Goal: Transaction & Acquisition: Purchase product/service

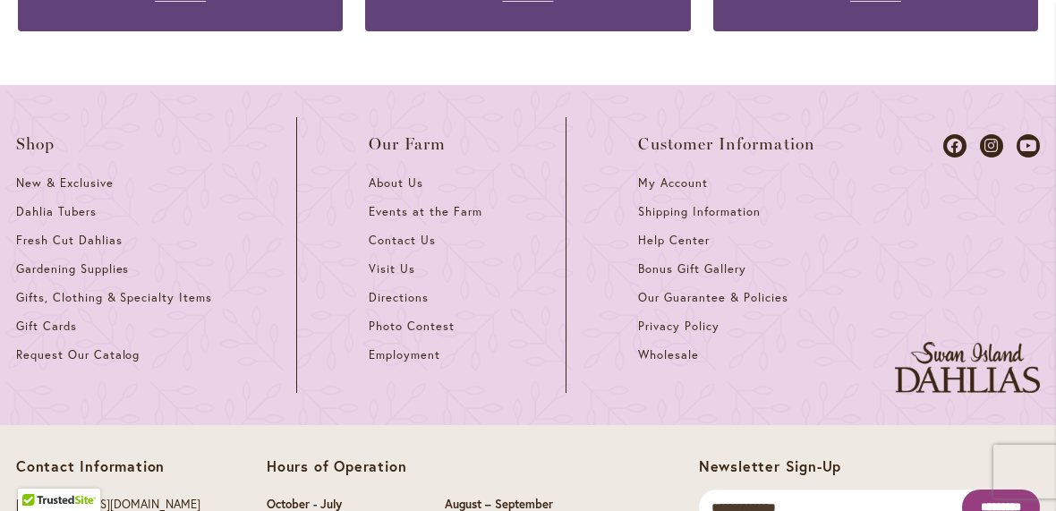
scroll to position [1051, 0]
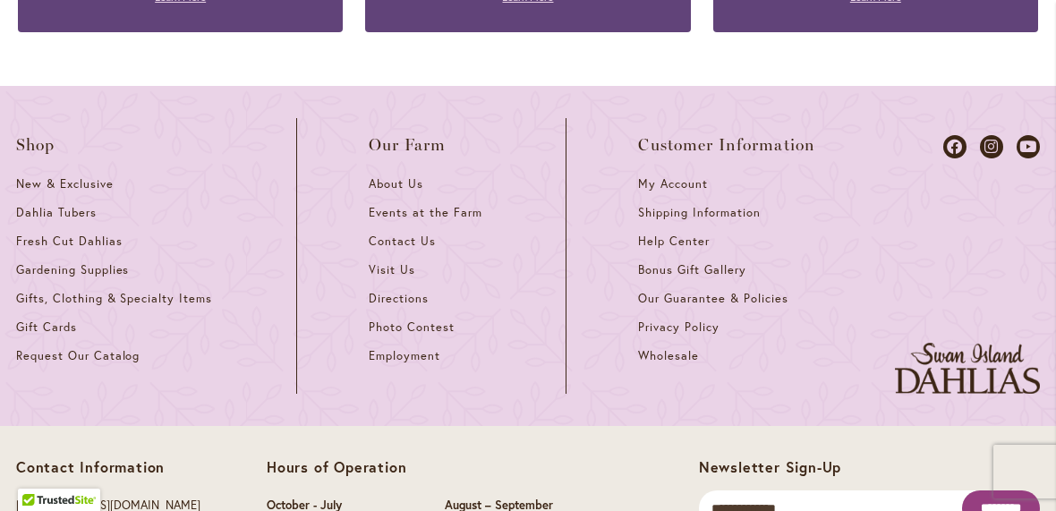
click at [60, 220] on link "Dahlia Tubers" at bounding box center [120, 219] width 208 height 29
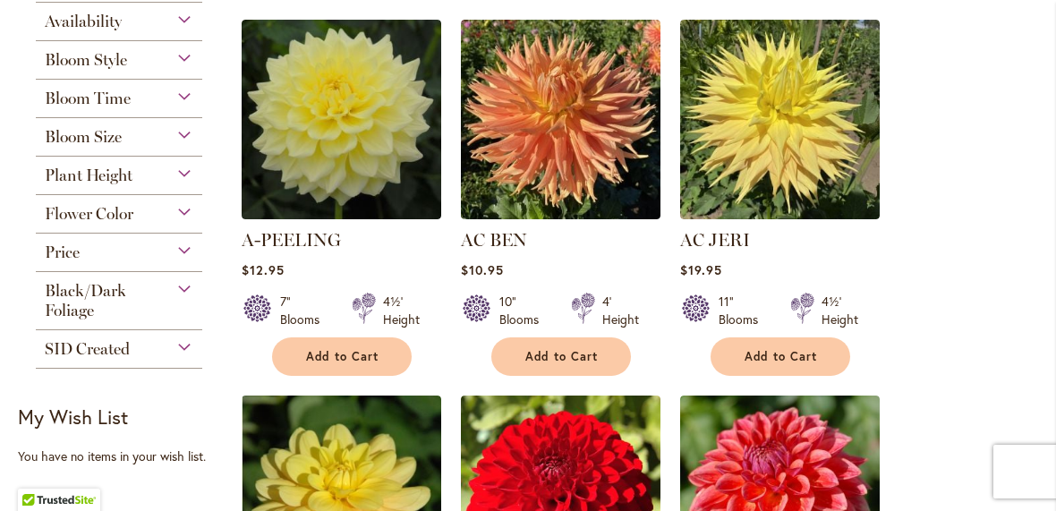
scroll to position [439, 0]
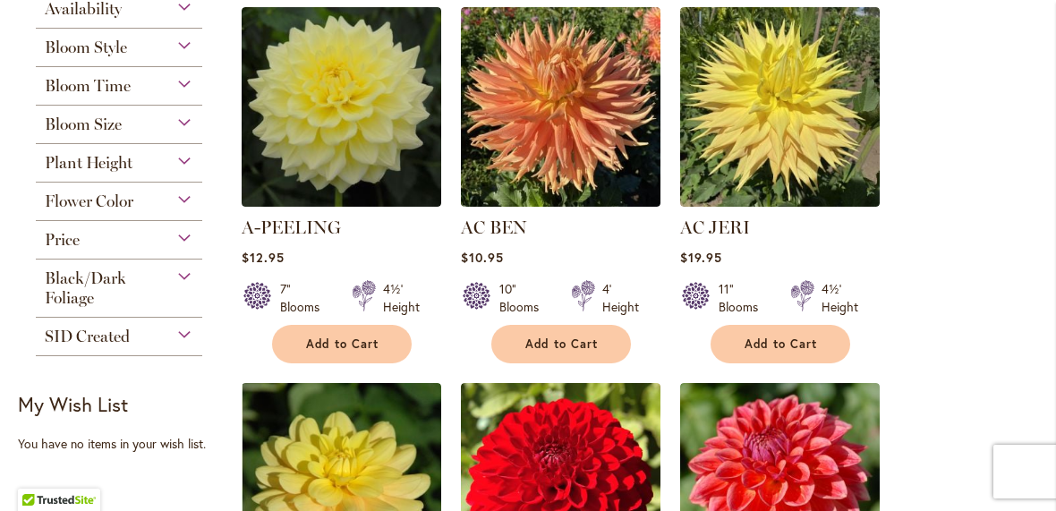
click at [179, 173] on div "Plant Height" at bounding box center [119, 158] width 166 height 29
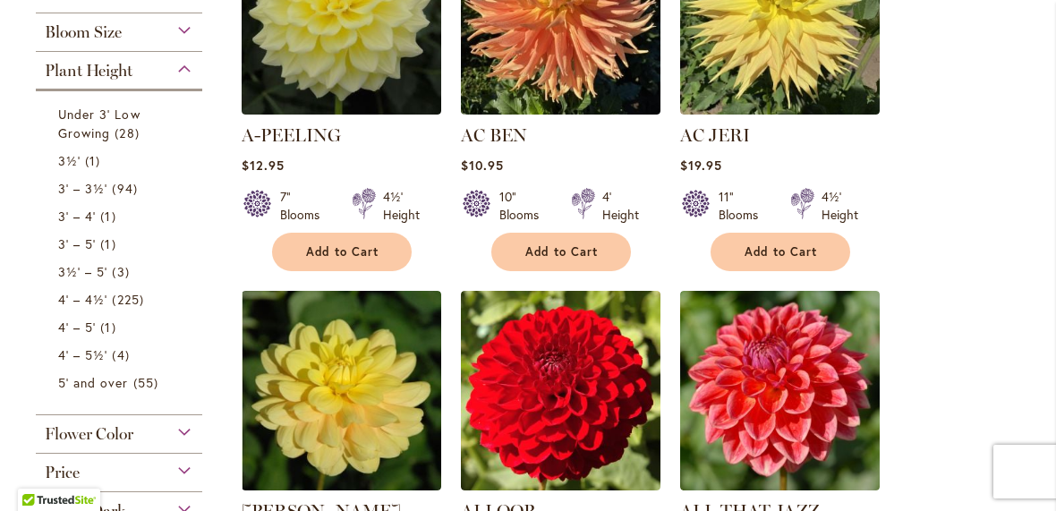
scroll to position [533, 0]
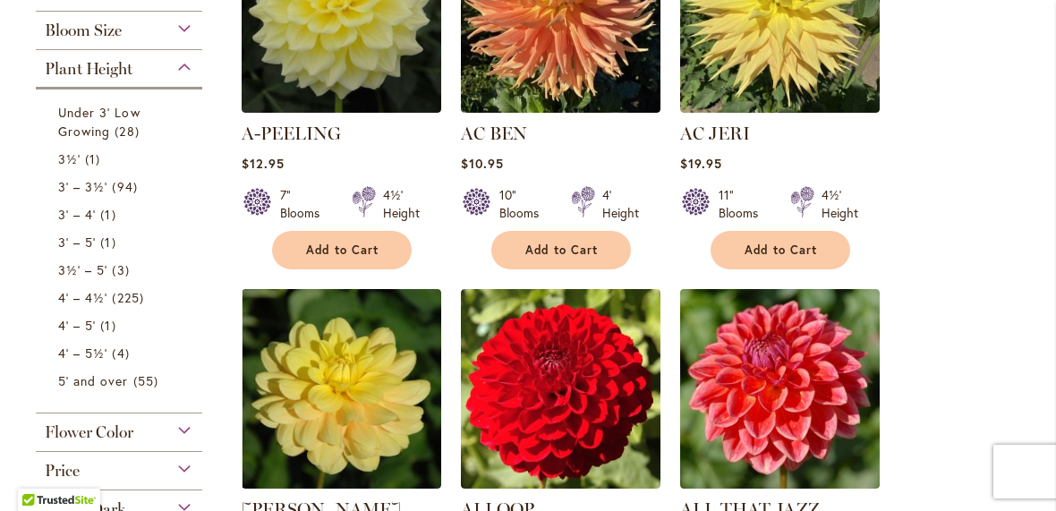
click at [81, 195] on span "3' – 3½'" at bounding box center [82, 186] width 49 height 17
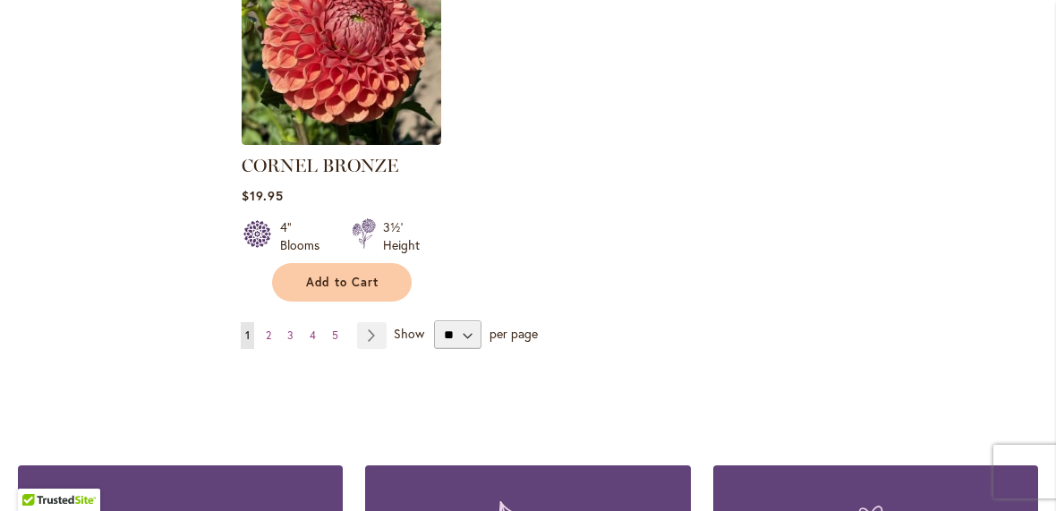
scroll to position [2388, 0]
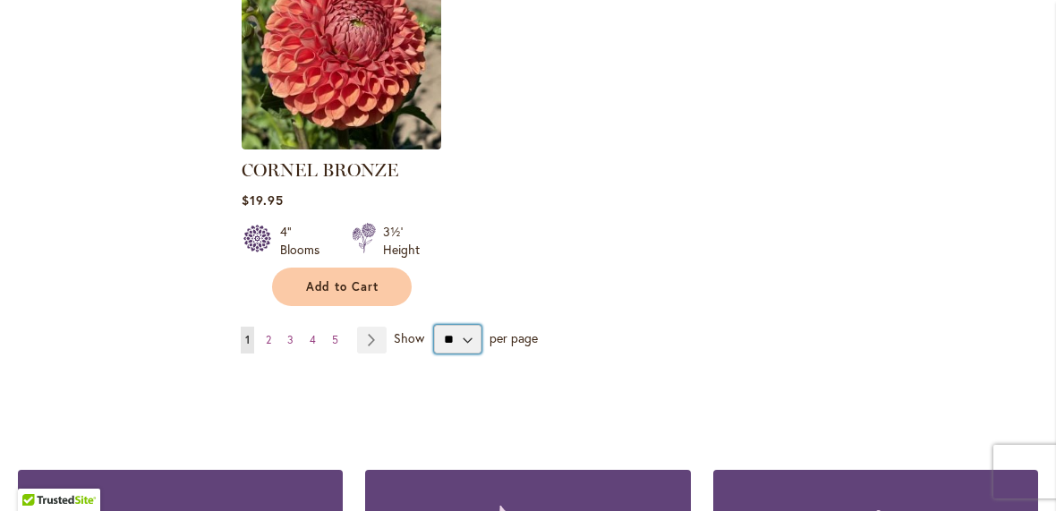
click at [458, 325] on select "** ** ** **" at bounding box center [457, 339] width 47 height 29
select select "**"
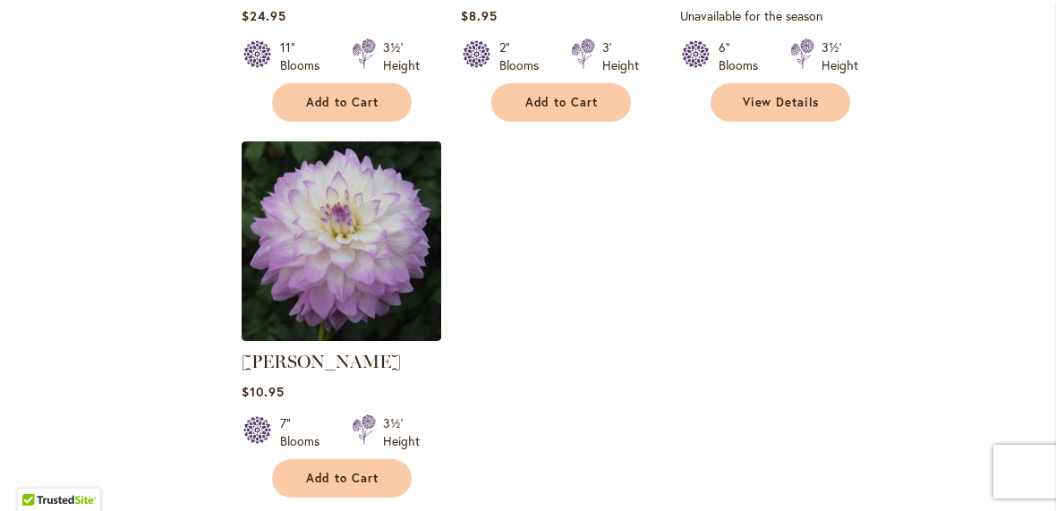
scroll to position [8343, 0]
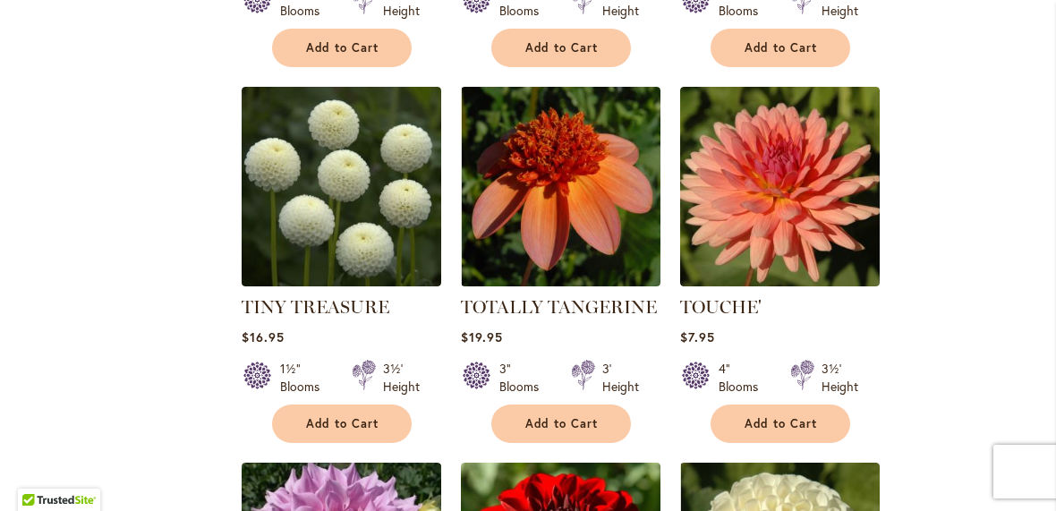
scroll to position [2985, 0]
